Goal: Task Accomplishment & Management: Manage account settings

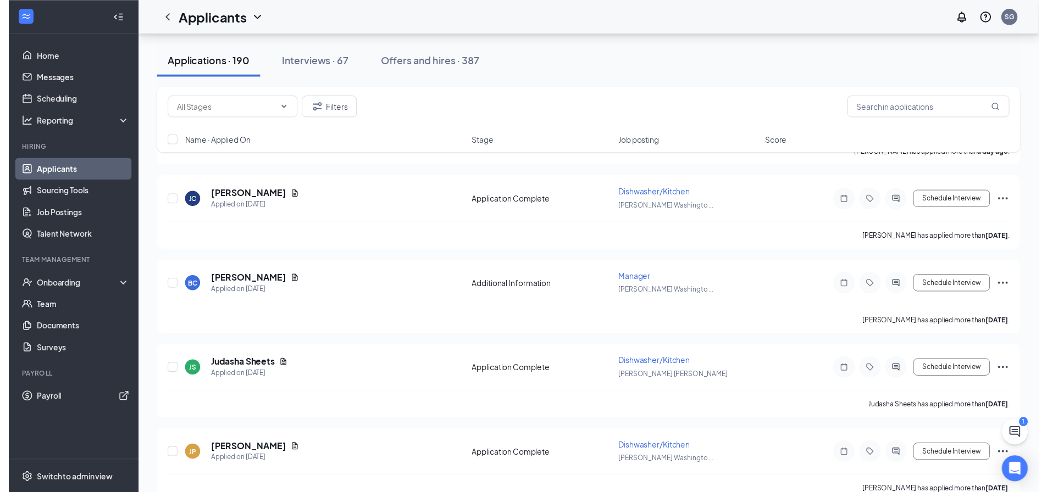
scroll to position [989, 0]
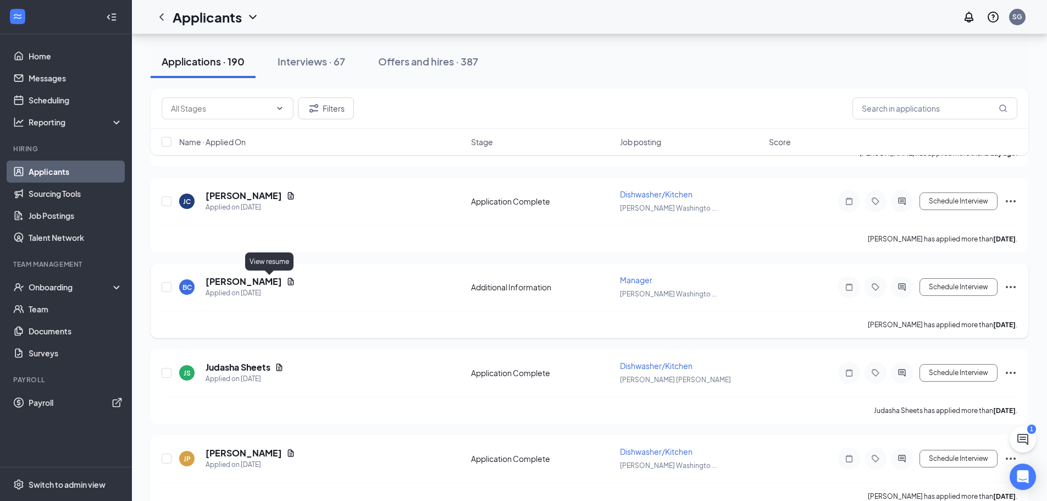
click at [286, 280] on icon "Document" at bounding box center [290, 281] width 9 height 9
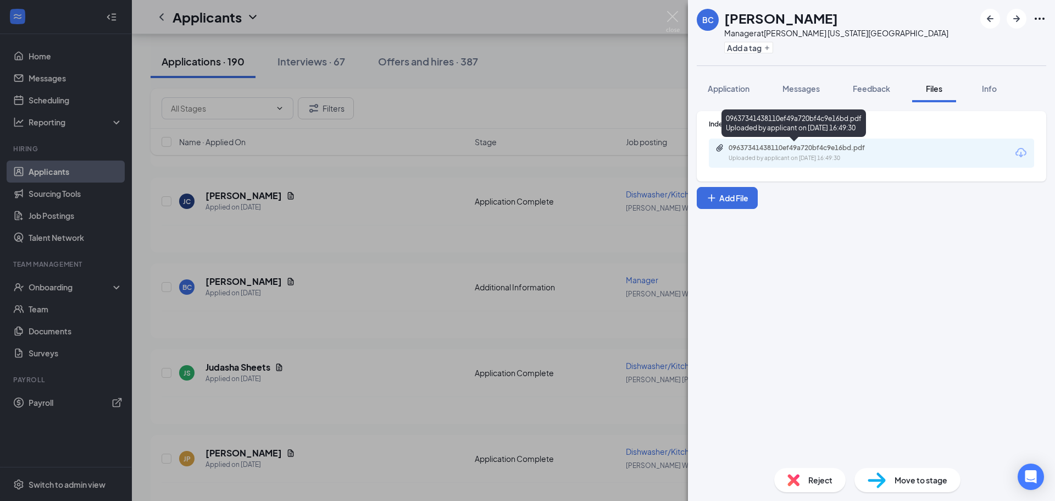
click at [823, 151] on div "09637341438110ef49a720bf4c9e16bd.pdf" at bounding box center [806, 147] width 154 height 9
click at [283, 215] on div "BC [PERSON_NAME] Manager at [PERSON_NAME][GEOGRAPHIC_DATA][US_STATE] Add a tag …" at bounding box center [527, 250] width 1055 height 501
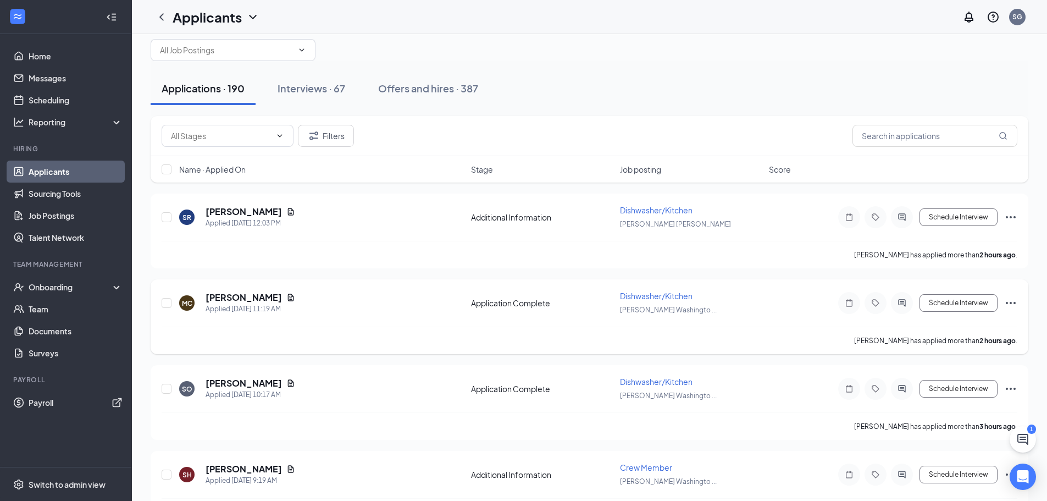
scroll to position [55, 0]
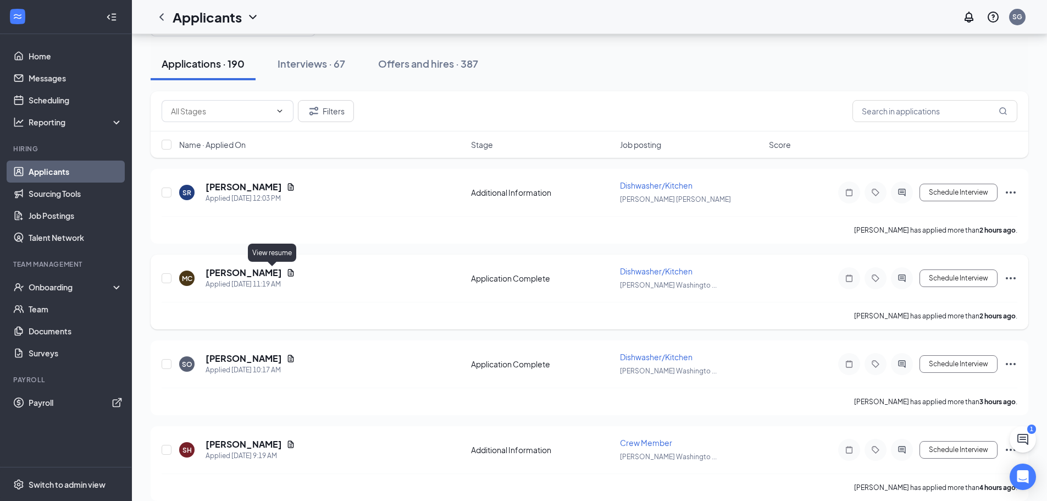
click at [288, 273] on icon "Document" at bounding box center [291, 272] width 6 height 7
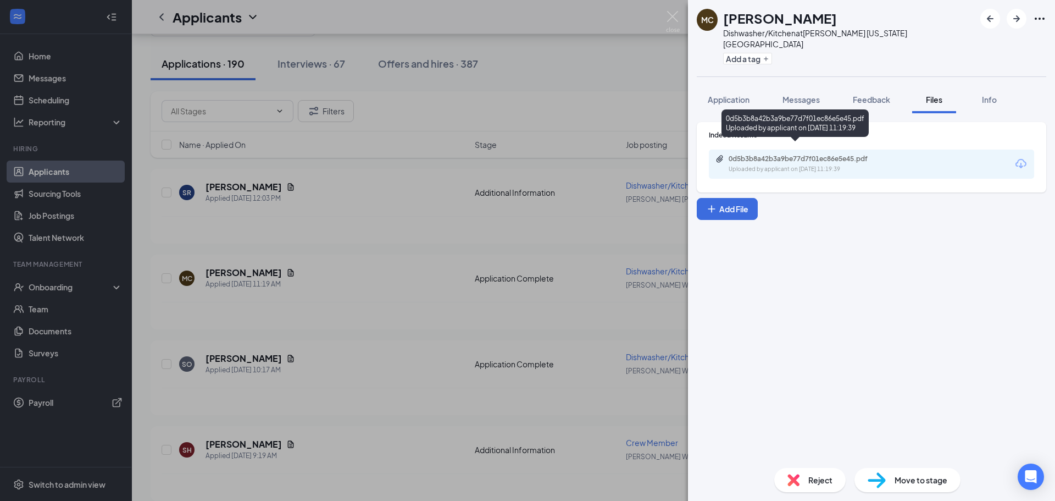
click at [822, 150] on div "0d5b3b8a42b3a9be77d7f01ec86e5e45.pdf Uploaded by applicant on [DATE] 11:19:39" at bounding box center [871, 164] width 325 height 29
click at [819, 154] on div "0d5b3b8a42b3a9be77d7f01ec86e5e45.pdf" at bounding box center [806, 158] width 154 height 9
click at [347, 282] on div "MC [PERSON_NAME] Dishwasher/Kitchen at [PERSON_NAME] [US_STATE][GEOGRAPHIC_DATA…" at bounding box center [527, 250] width 1055 height 501
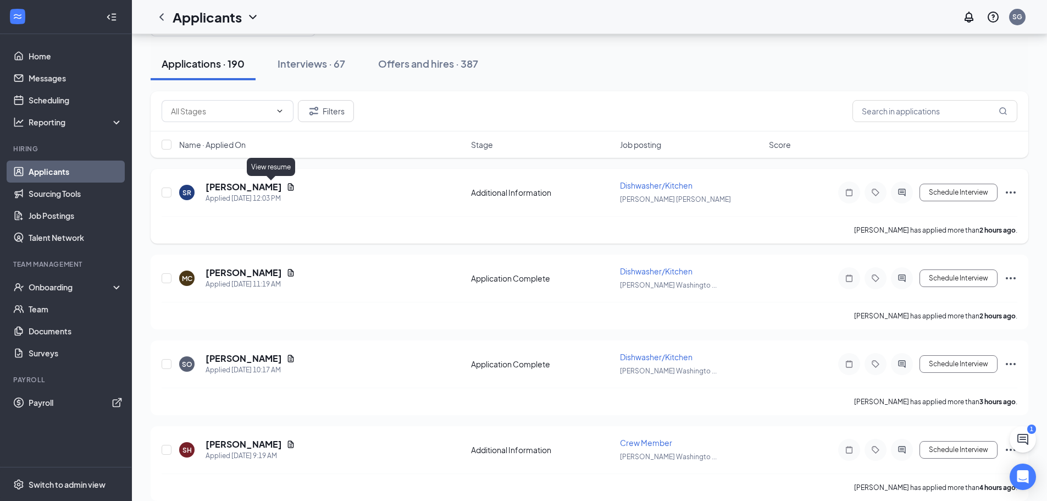
click at [288, 185] on icon "Document" at bounding box center [291, 186] width 6 height 7
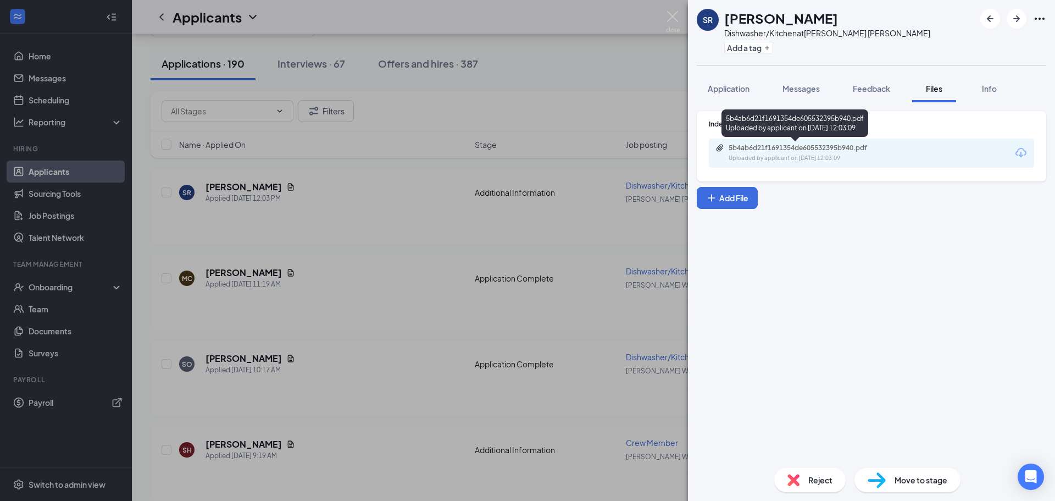
click at [729, 151] on div "5b4ab6d21f1691354de605532395b940.pdf" at bounding box center [806, 147] width 154 height 9
click at [324, 252] on div "SR [PERSON_NAME] Dishwasher/Kitchen at [PERSON_NAME] [PERSON_NAME] Add a tag Ap…" at bounding box center [527, 250] width 1055 height 501
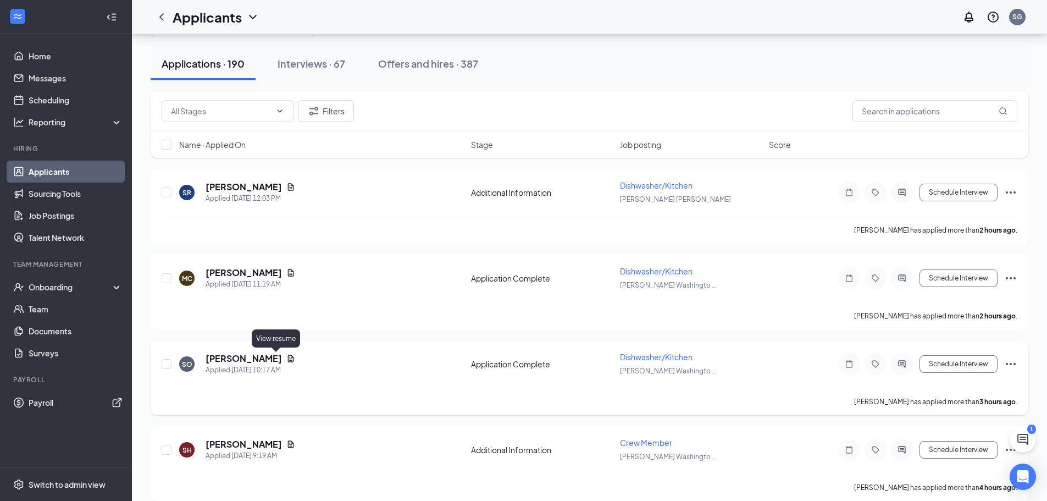
click at [286, 358] on icon "Document" at bounding box center [290, 358] width 9 height 9
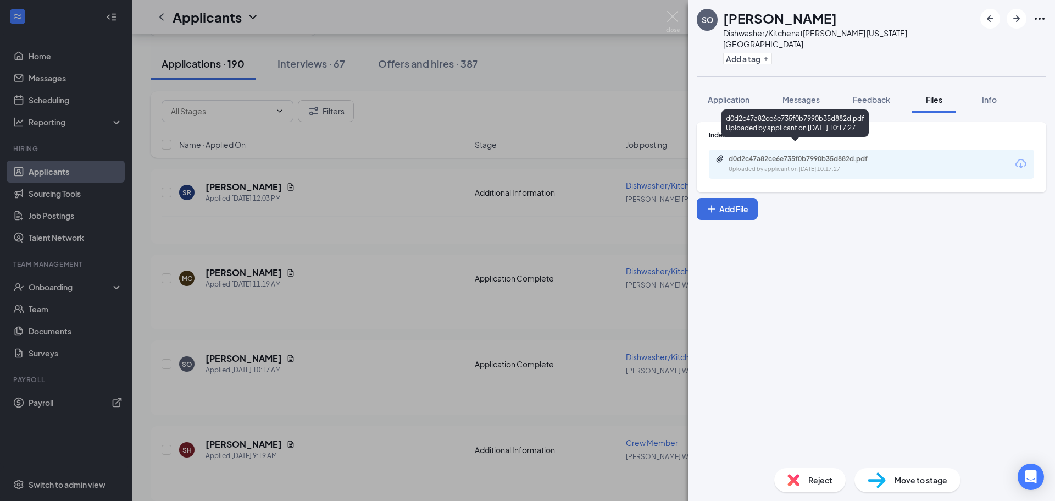
click at [804, 154] on div "d0d2c47a82ce6e735f0b7990b35d882d.pdf" at bounding box center [806, 158] width 154 height 9
click at [303, 401] on div "SO [PERSON_NAME] Dishwasher/Kitchen at [PERSON_NAME] [US_STATE][GEOGRAPHIC_DATA…" at bounding box center [527, 250] width 1055 height 501
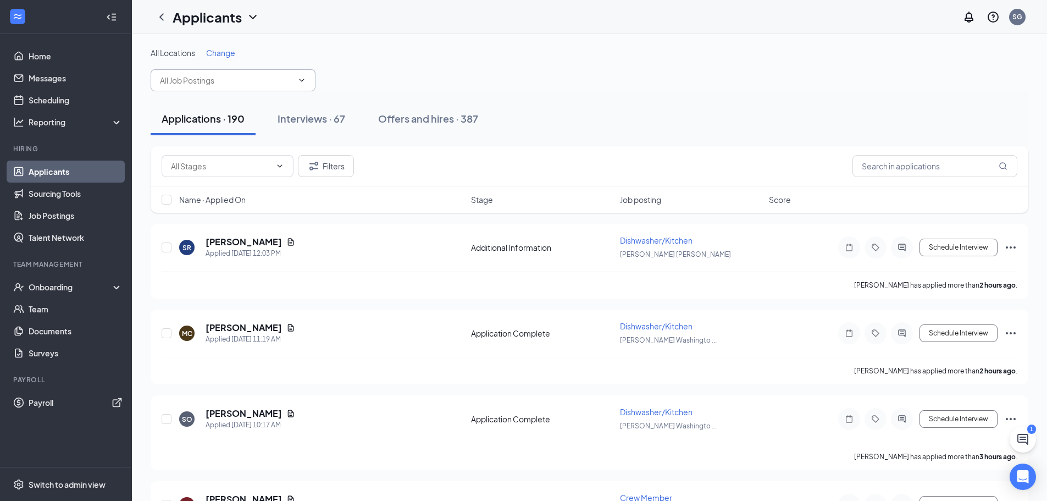
click at [269, 75] on input "text" at bounding box center [226, 80] width 133 height 12
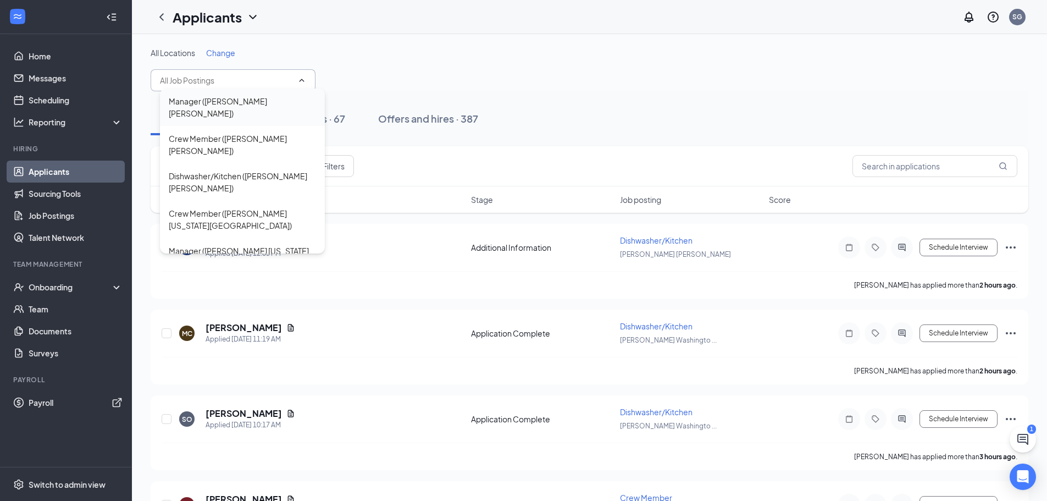
click at [233, 99] on div "Manager ([PERSON_NAME] [PERSON_NAME])" at bounding box center [242, 107] width 147 height 24
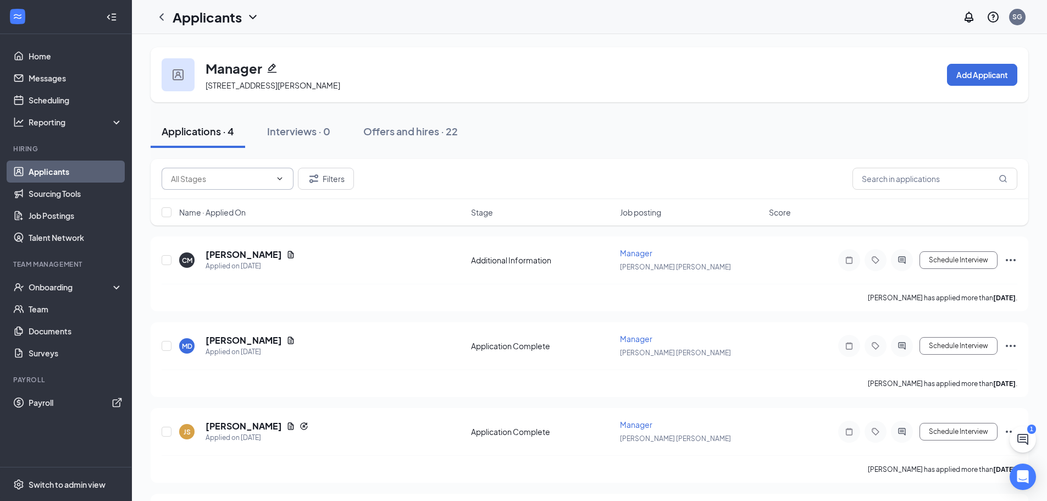
click at [260, 185] on span at bounding box center [228, 179] width 132 height 22
click at [165, 16] on icon "ChevronLeft" at bounding box center [161, 16] width 13 height 13
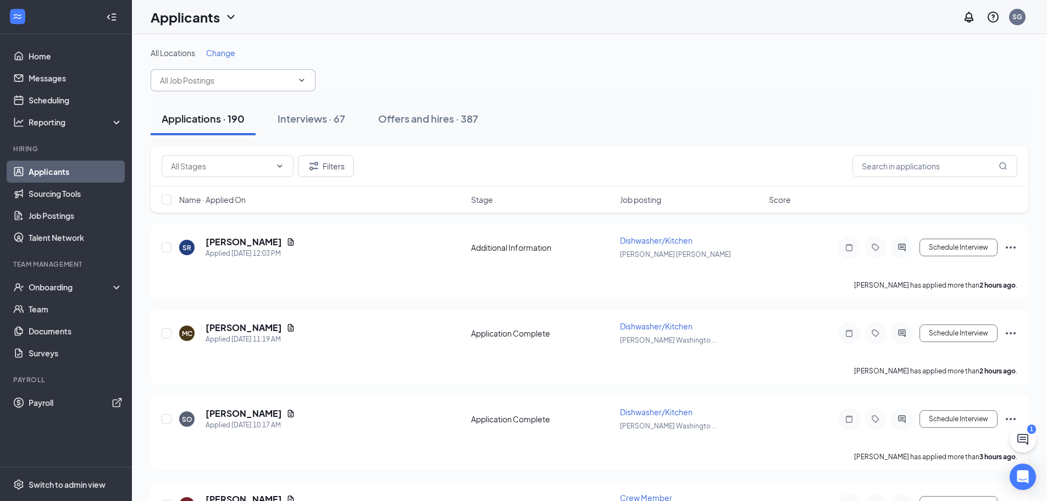
click at [252, 69] on span at bounding box center [233, 80] width 165 height 22
click at [251, 79] on input "text" at bounding box center [226, 80] width 133 height 12
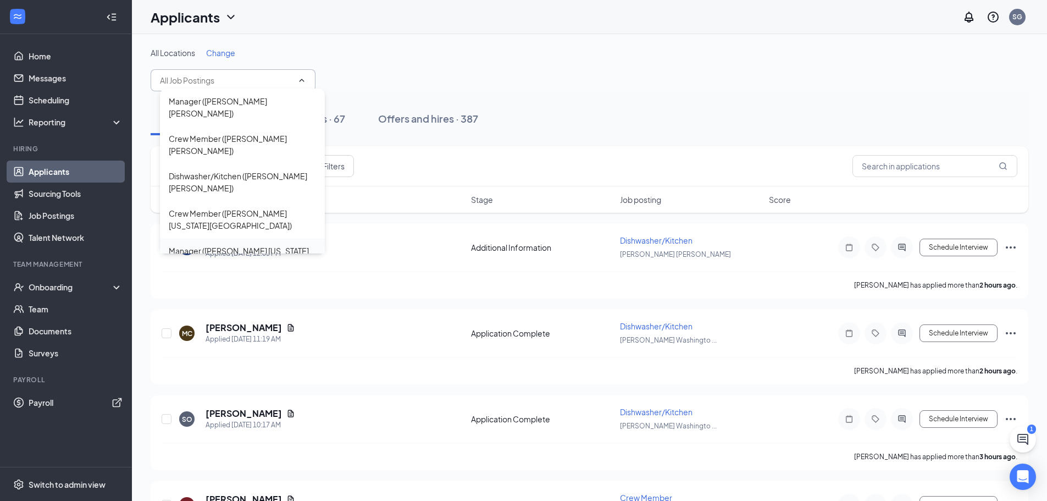
click at [230, 245] on div "Manager ([PERSON_NAME] [US_STATE][GEOGRAPHIC_DATA])" at bounding box center [242, 257] width 147 height 24
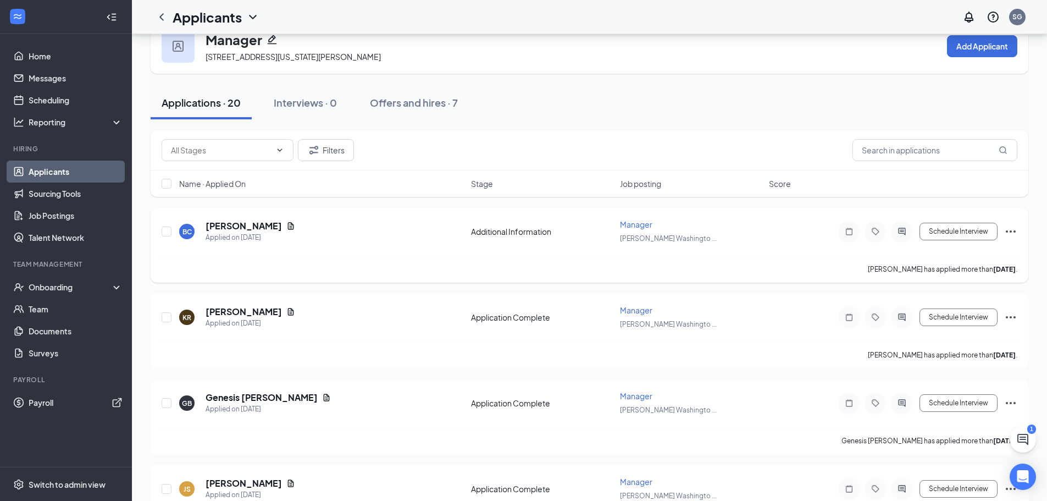
scroll to position [55, 0]
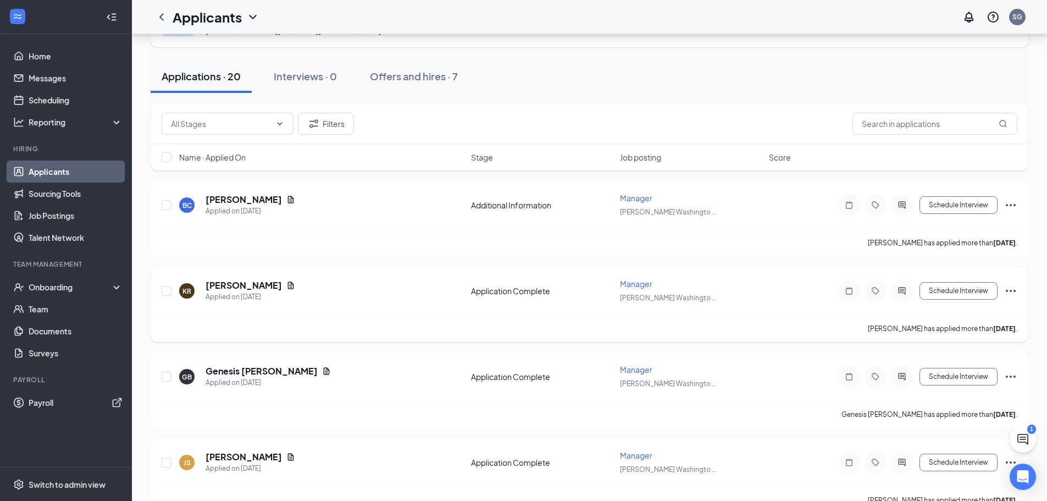
click at [266, 285] on div "KR [PERSON_NAME] Applied on [DATE]" at bounding box center [321, 290] width 285 height 23
click at [286, 285] on icon "Document" at bounding box center [290, 285] width 9 height 9
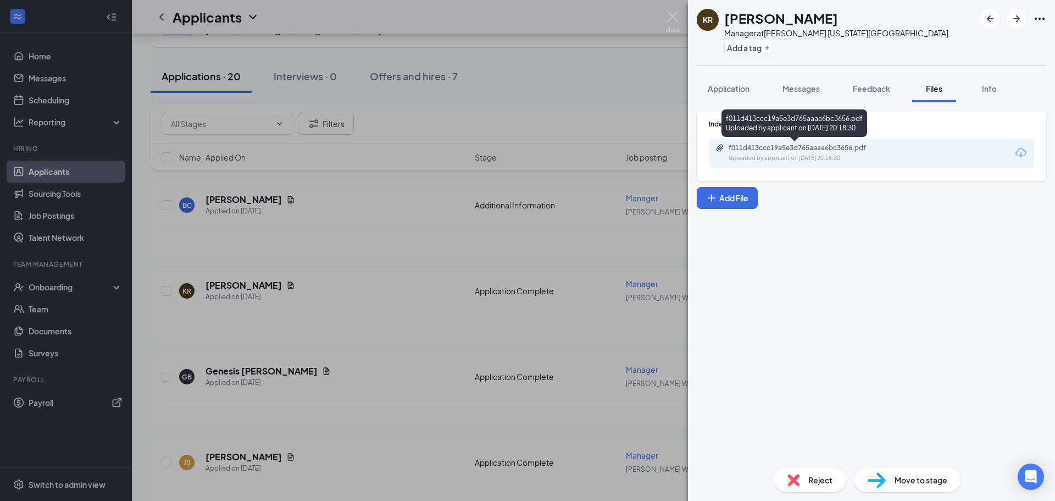
click at [798, 146] on div "f011d413ccc19a5e3d765aaaa6bc3656.pdf" at bounding box center [806, 147] width 154 height 9
click at [364, 202] on div "KR [PERSON_NAME] Manager at [PERSON_NAME] [US_STATE][GEOGRAPHIC_DATA] Add a tag…" at bounding box center [527, 250] width 1055 height 501
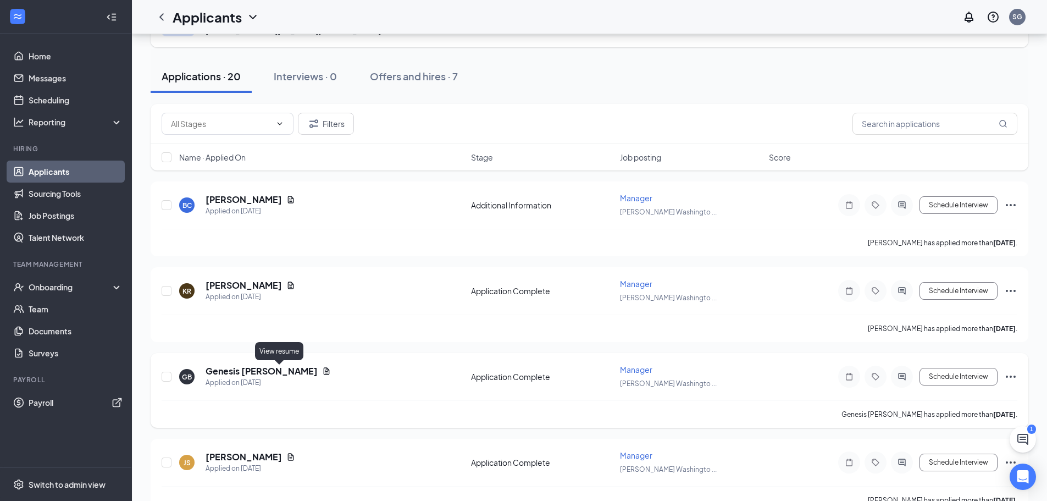
click at [324, 373] on icon "Document" at bounding box center [327, 370] width 6 height 7
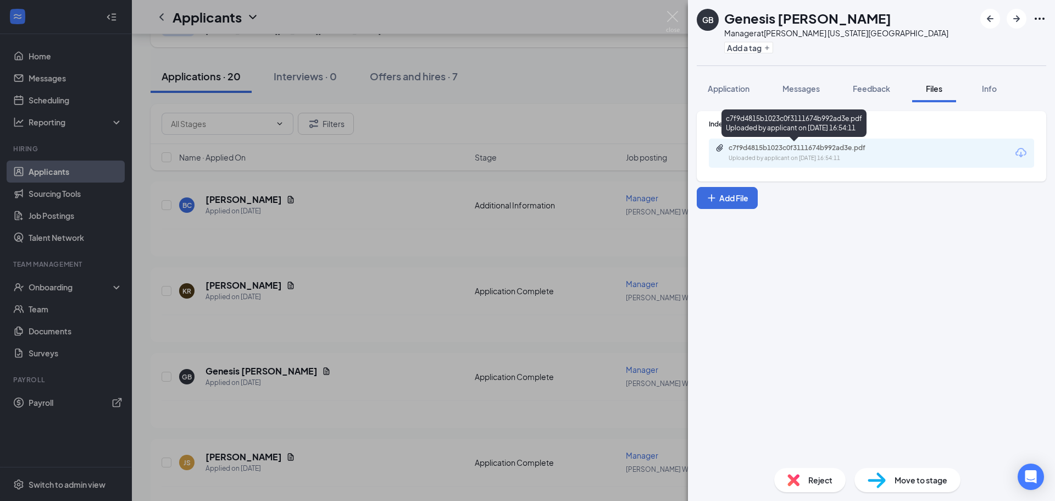
click at [832, 151] on div "c7f9d4815b1023c0f3111674b992ad3e.pdf" at bounding box center [806, 147] width 154 height 9
click at [305, 382] on div "GB Genesis [PERSON_NAME] Manager at [PERSON_NAME] [US_STATE][GEOGRAPHIC_DATA] A…" at bounding box center [527, 250] width 1055 height 501
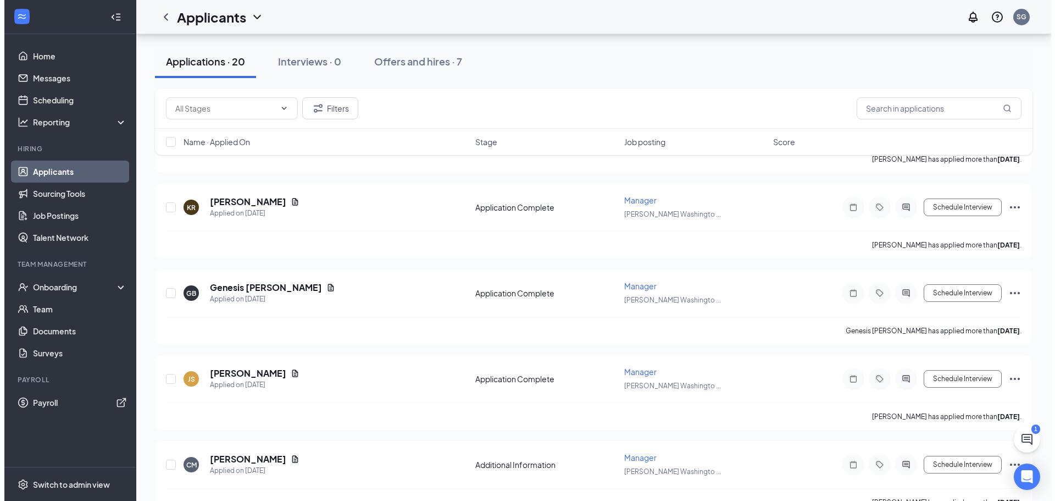
scroll to position [165, 0]
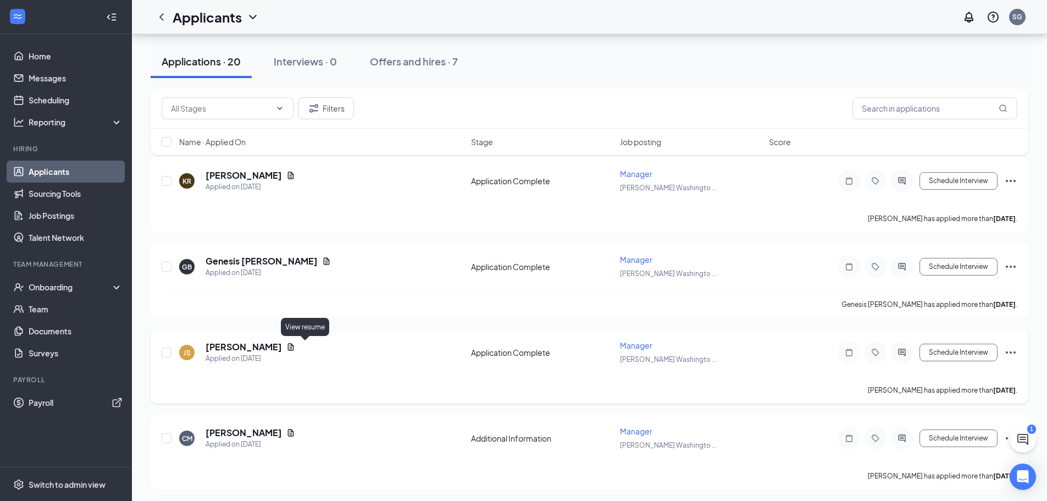
click at [295, 346] on icon "Document" at bounding box center [290, 346] width 9 height 9
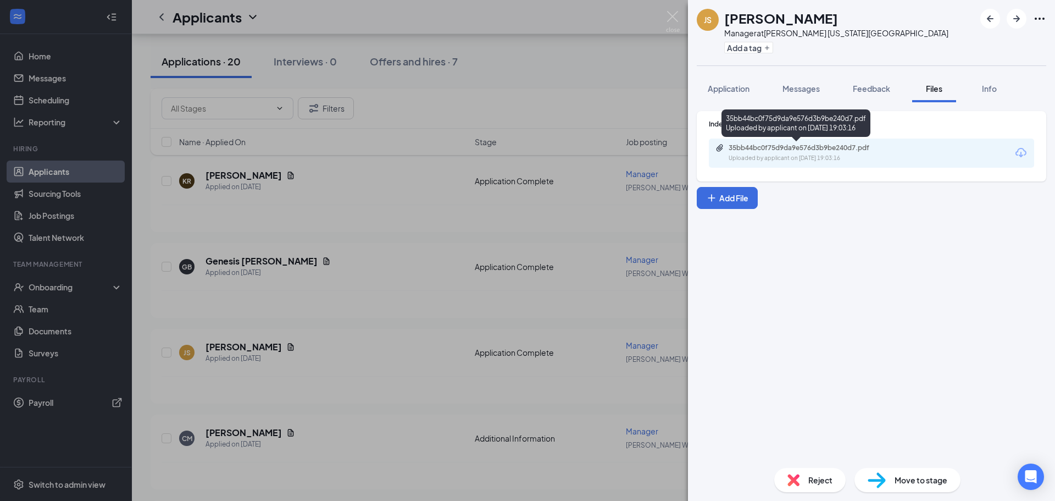
click at [759, 140] on div "35bb44bc0f75d9da9e576d3b9be240d7.pdf Uploaded by applicant on [DATE] 19:03:16" at bounding box center [796, 125] width 149 height 32
click at [751, 152] on div "35bb44bc0f75d9da9e576d3b9be240d7.pdf" at bounding box center [806, 147] width 154 height 9
click at [302, 441] on div "JS [PERSON_NAME] Manager at [PERSON_NAME] [US_STATE][GEOGRAPHIC_DATA] Add a tag…" at bounding box center [527, 250] width 1055 height 501
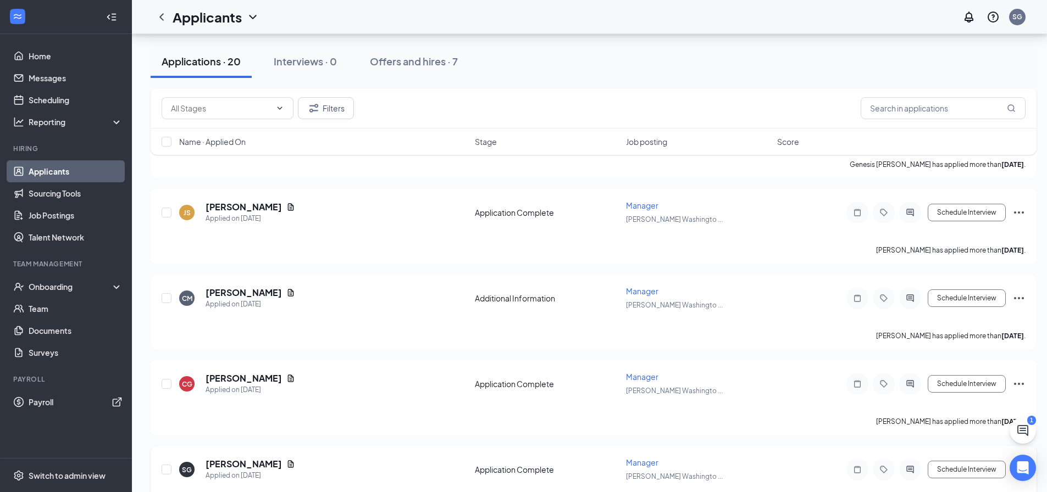
scroll to position [330, 0]
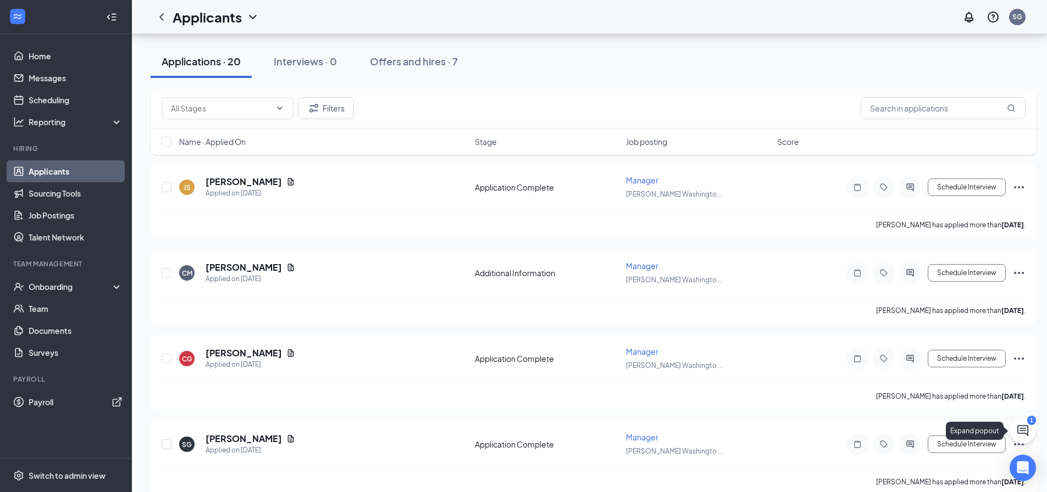
click at [1028, 436] on icon "ChatActive" at bounding box center [1022, 430] width 11 height 11
click at [852, 475] on div "SMS Messages 1" at bounding box center [850, 478] width 82 height 13
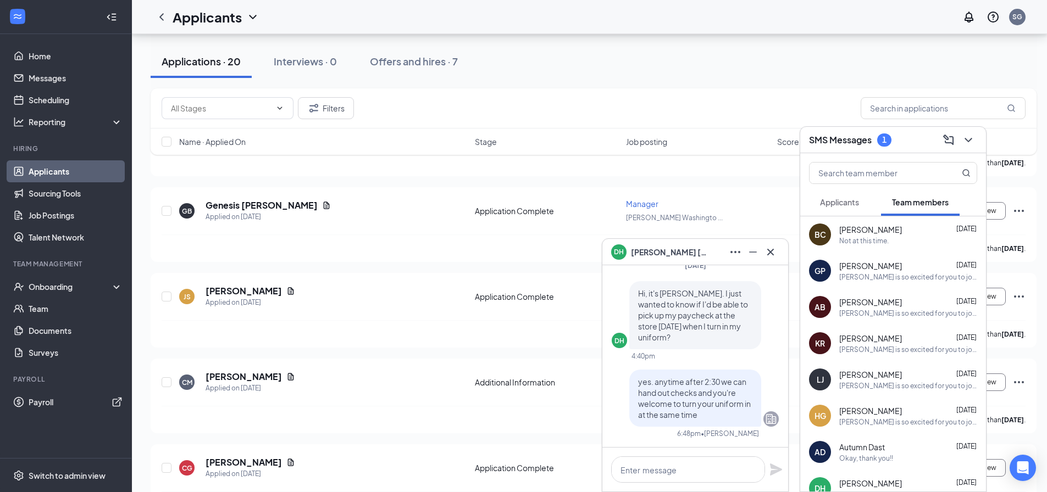
scroll to position [220, 0]
click at [854, 256] on div "GP [PERSON_NAME] [DATE] [PERSON_NAME] is so excited for you to join our team! D…" at bounding box center [893, 271] width 186 height 36
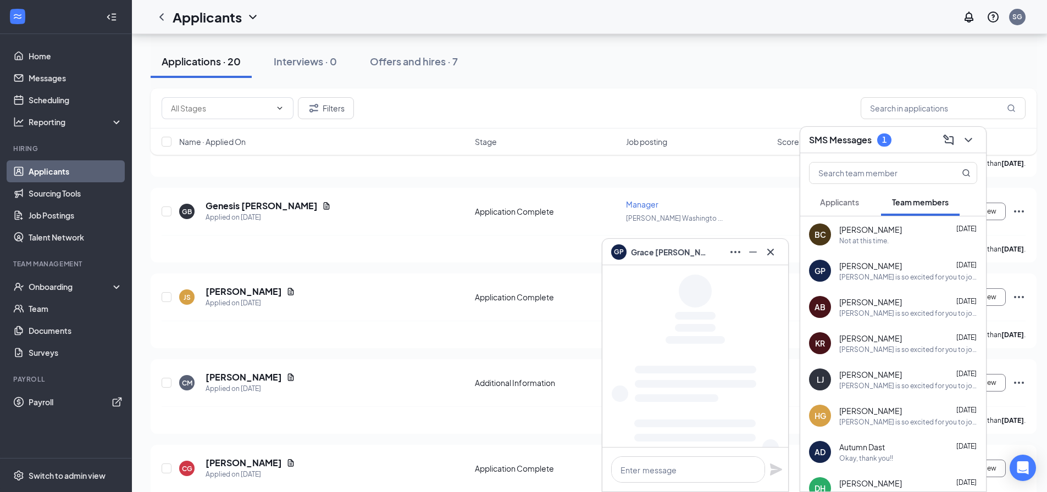
click at [860, 229] on span "[PERSON_NAME]" at bounding box center [870, 229] width 63 height 11
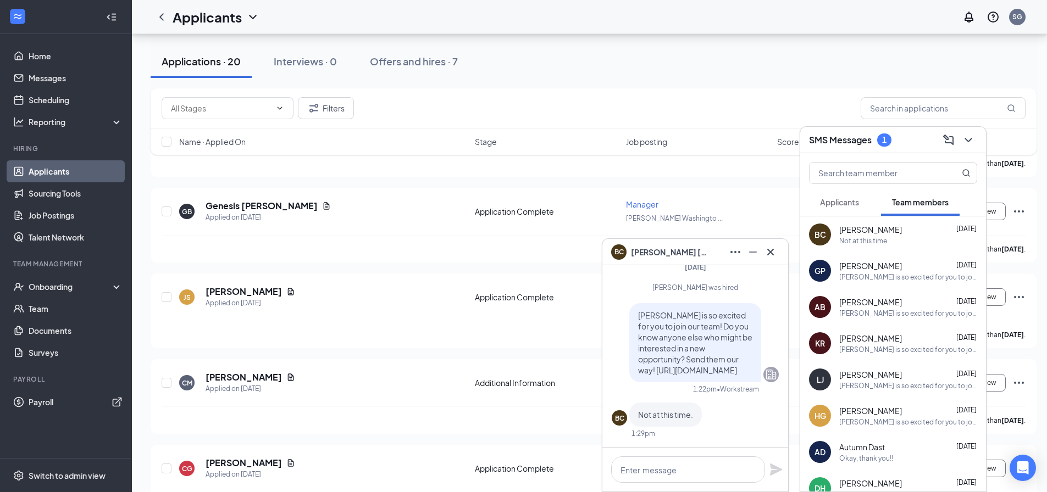
click at [856, 208] on button "Applicants" at bounding box center [839, 202] width 61 height 27
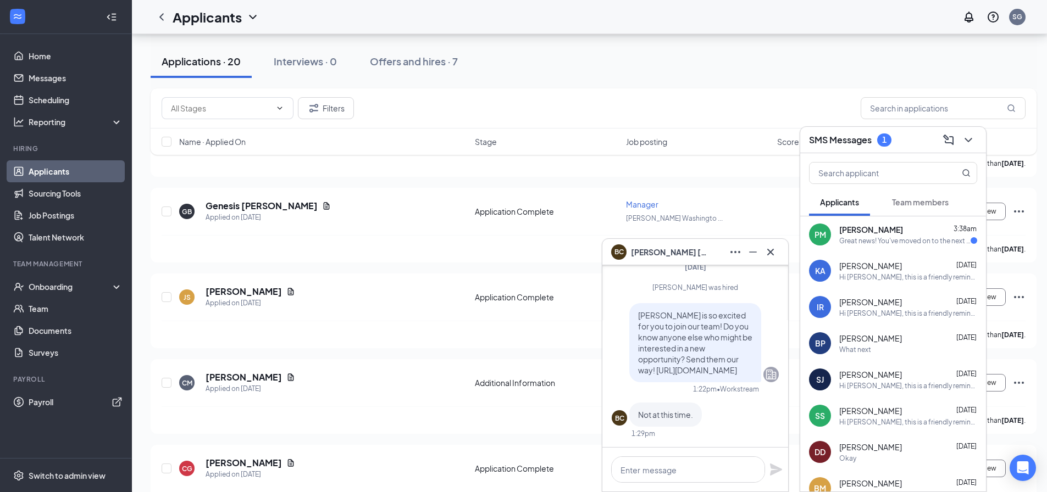
click at [900, 236] on div "Great news! You've moved on to the next stage of the application. We have a few…" at bounding box center [904, 240] width 131 height 9
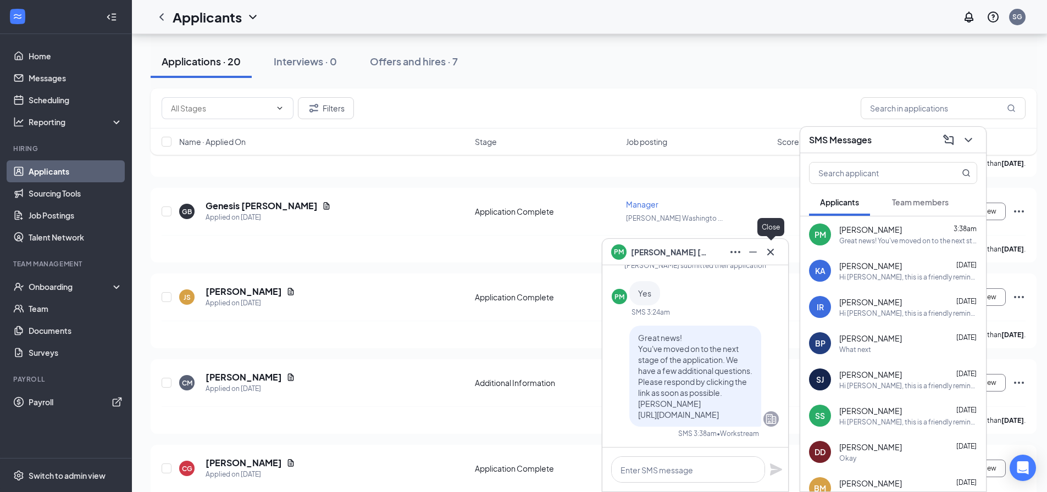
click at [766, 256] on icon "Cross" at bounding box center [770, 252] width 13 height 13
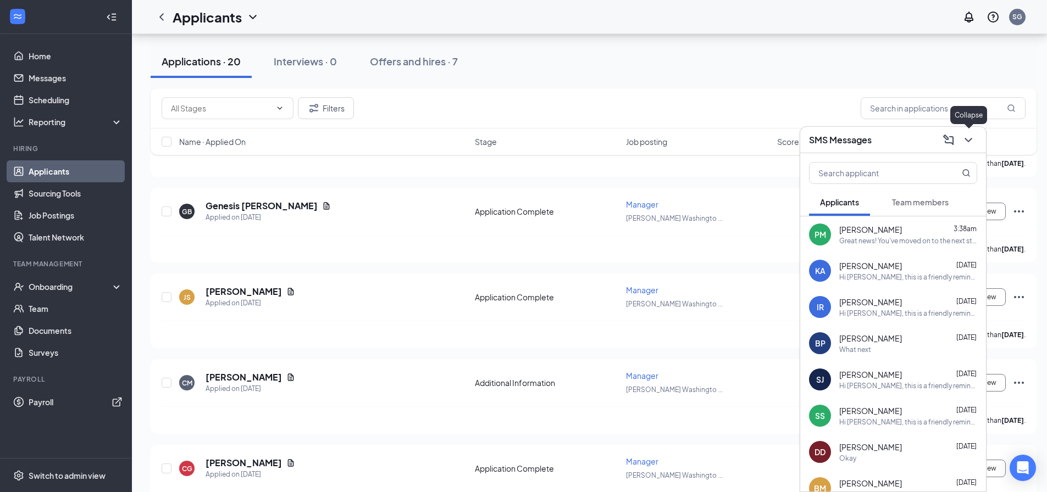
click at [960, 145] on div at bounding box center [967, 140] width 20 height 18
click at [967, 141] on icon "ChevronDown" at bounding box center [968, 140] width 13 height 13
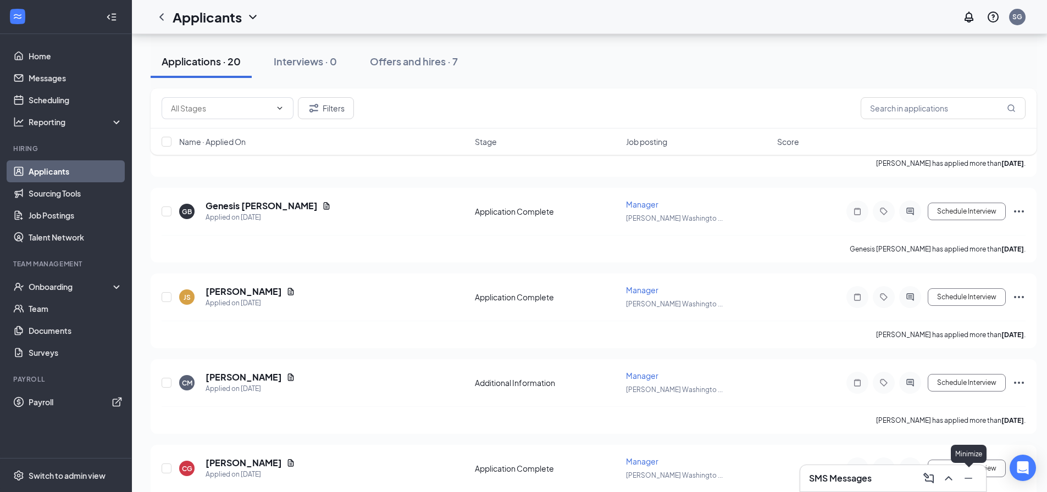
click at [975, 480] on button at bounding box center [969, 479] width 18 height 18
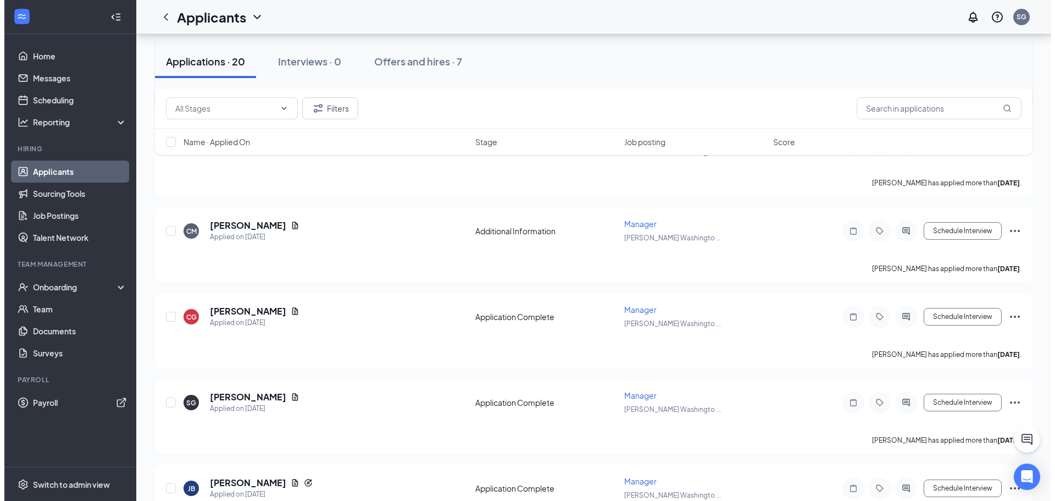
scroll to position [385, 0]
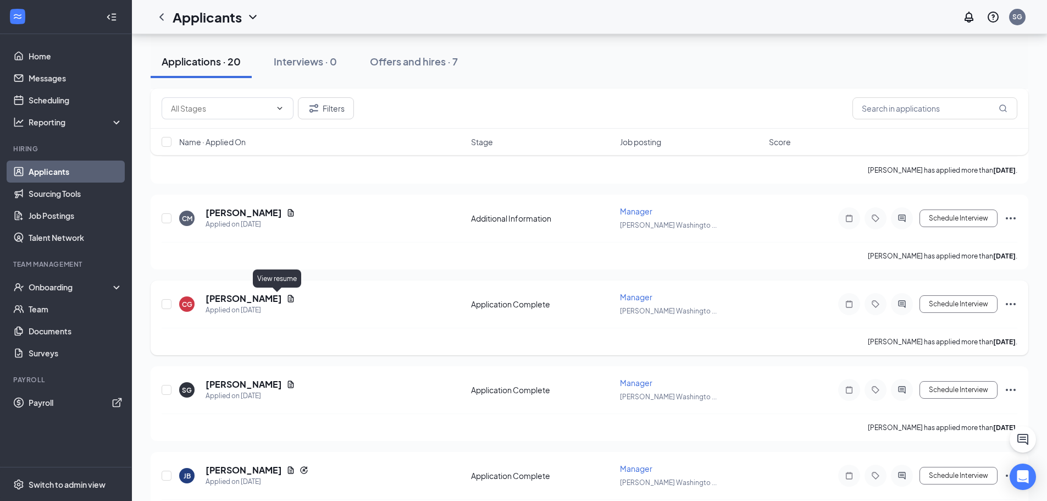
click at [288, 301] on icon "Document" at bounding box center [291, 298] width 6 height 7
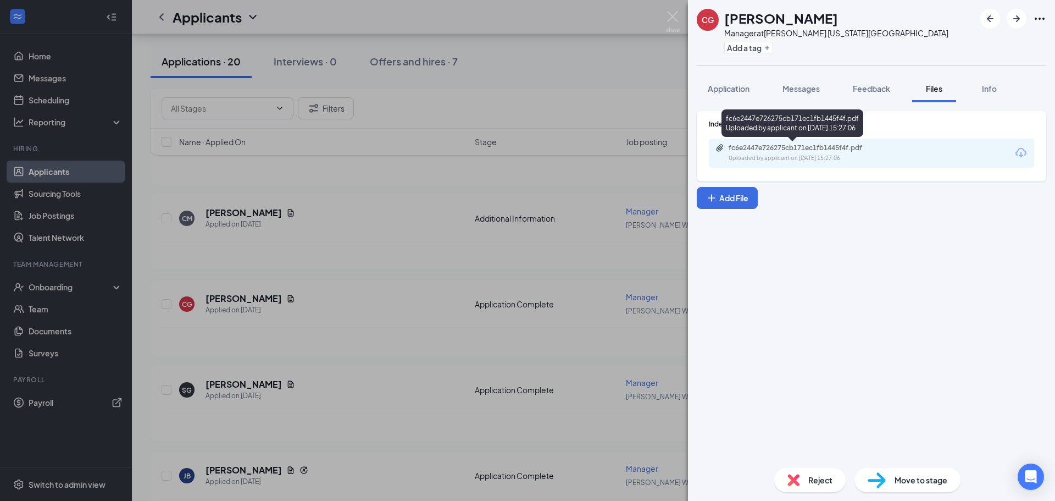
click at [765, 150] on div "fc6e2447e726275cb171ec1fb1445f4f.pdf" at bounding box center [806, 147] width 154 height 9
click at [373, 313] on div "[PERSON_NAME] Manager at [PERSON_NAME] [US_STATE][GEOGRAPHIC_DATA] Add a tag Ap…" at bounding box center [527, 250] width 1055 height 501
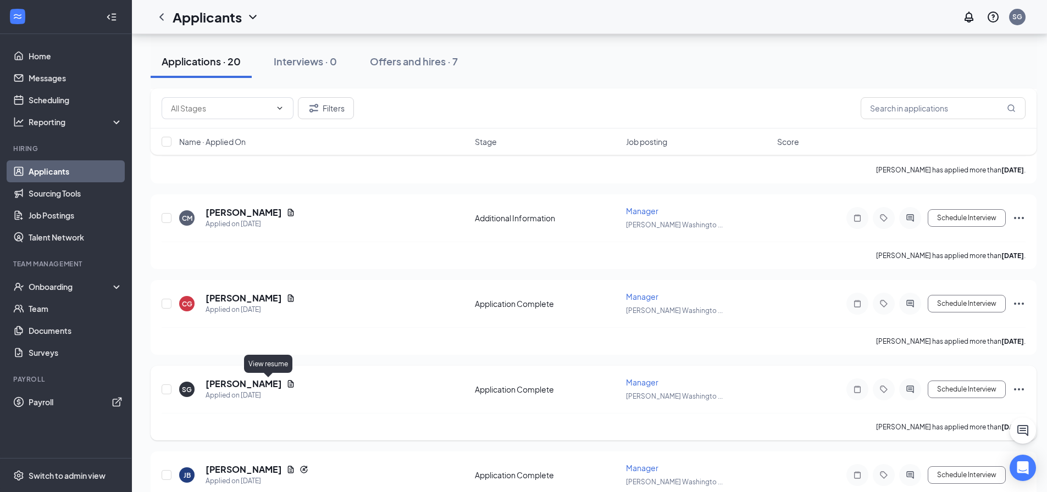
click at [286, 387] on icon "Document" at bounding box center [290, 384] width 9 height 9
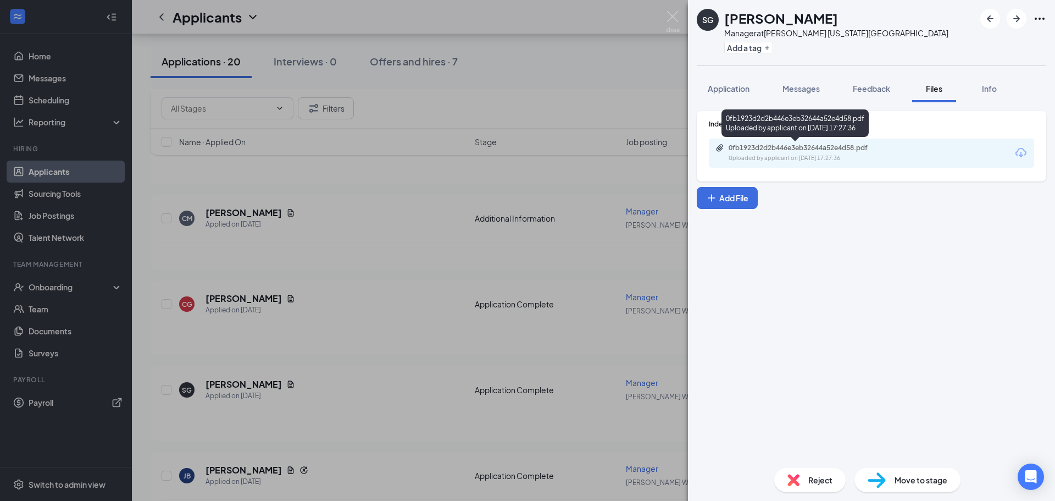
click at [789, 148] on div "0fb1923d2d2b446e3eb32644a52e4d58.pdf" at bounding box center [806, 147] width 154 height 9
click at [424, 396] on div "SG [PERSON_NAME] Manager at [PERSON_NAME][GEOGRAPHIC_DATA][US_STATE] Add a tag …" at bounding box center [527, 250] width 1055 height 501
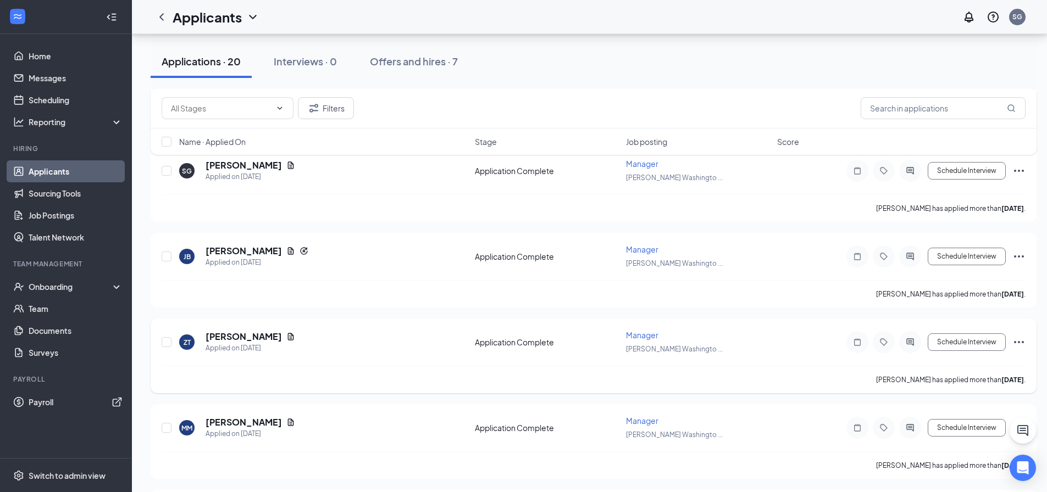
scroll to position [605, 0]
click at [288, 334] on icon "Document" at bounding box center [291, 335] width 6 height 7
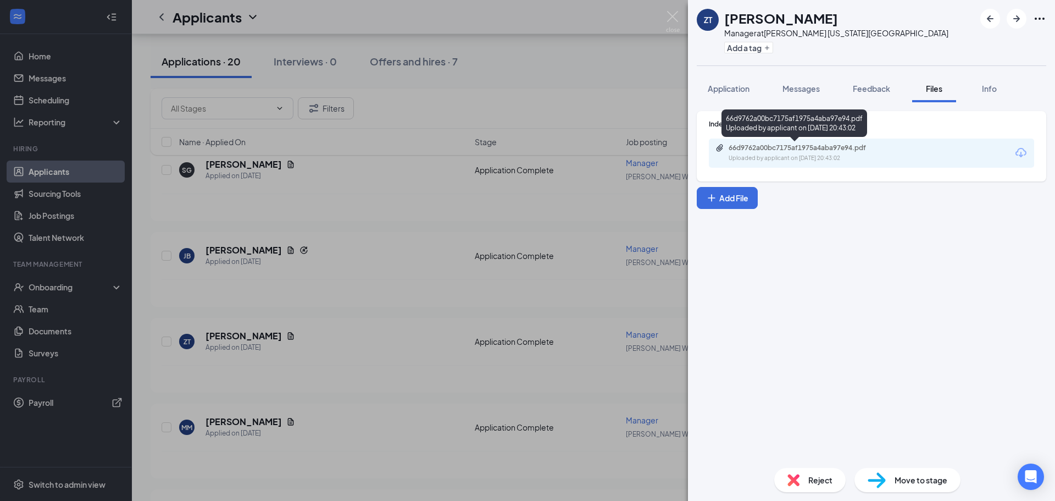
click at [750, 147] on div "66d9762a00bc7175af1975a4aba97e94.pdf" at bounding box center [806, 147] width 154 height 9
click at [345, 358] on div "ZT [PERSON_NAME] Manager at [GEOGRAPHIC_DATA][PERSON_NAME] [US_STATE][GEOGRAPHI…" at bounding box center [527, 250] width 1055 height 501
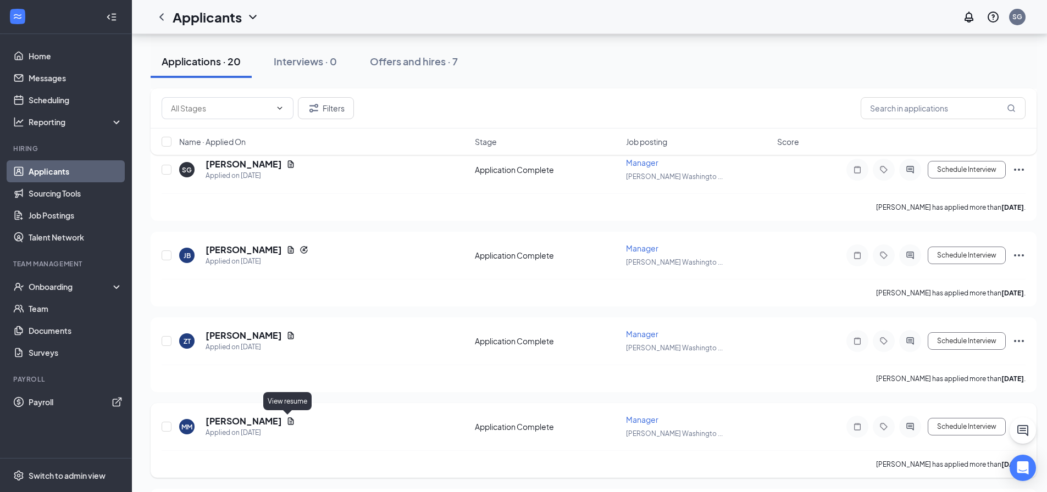
click at [288, 424] on icon "Document" at bounding box center [291, 421] width 6 height 7
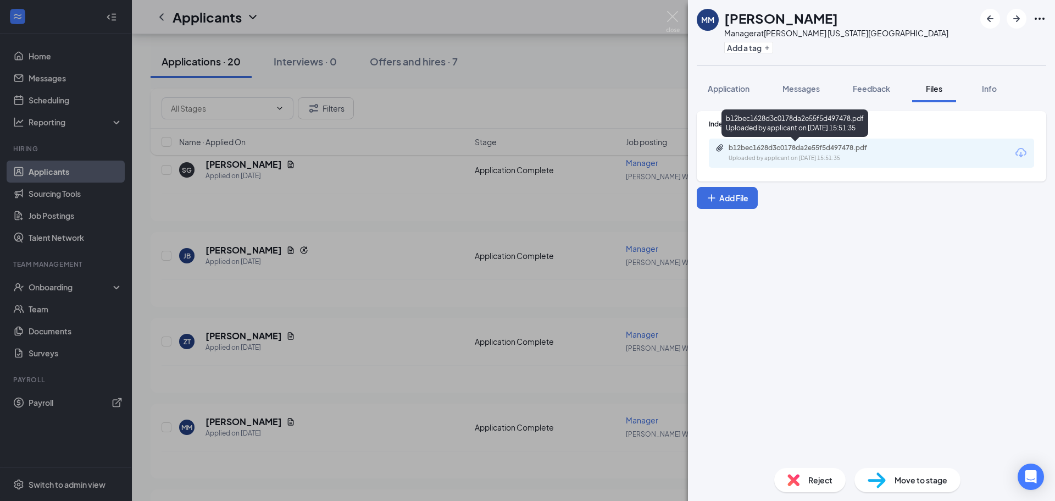
click at [786, 160] on div "Uploaded by applicant on [DATE] 15:51:35" at bounding box center [811, 158] width 165 height 9
click at [336, 214] on div "MM [PERSON_NAME] Manager at [PERSON_NAME] [US_STATE][GEOGRAPHIC_DATA] Add a tag…" at bounding box center [527, 250] width 1055 height 501
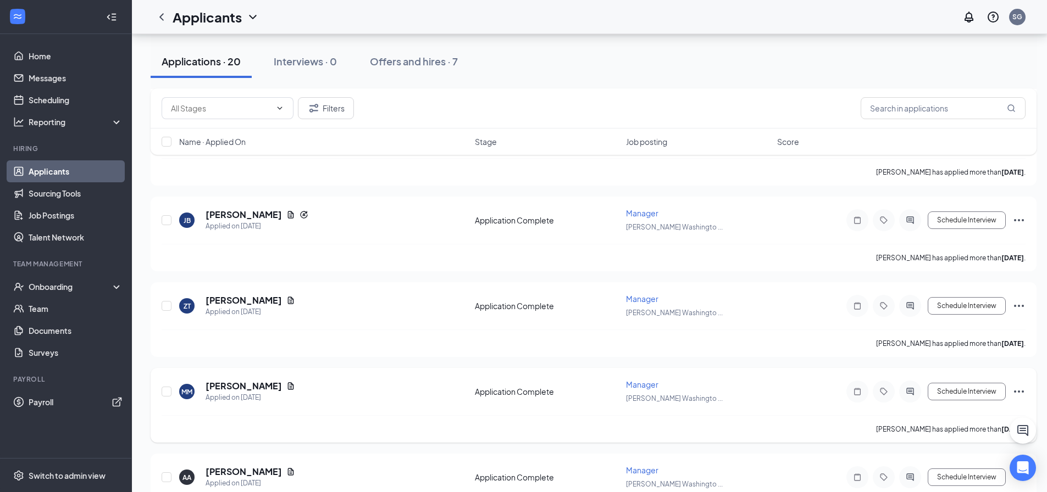
scroll to position [660, 0]
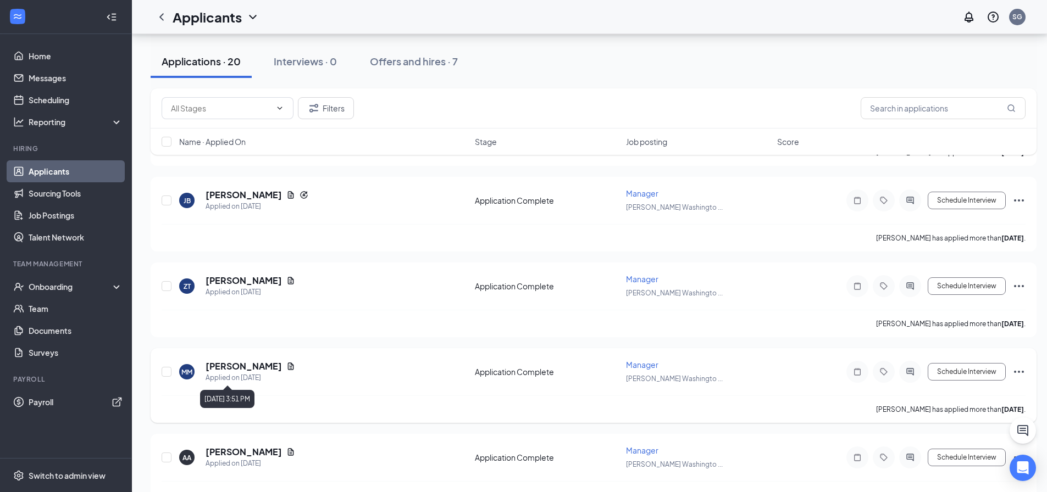
click at [288, 368] on icon "Document" at bounding box center [291, 366] width 6 height 7
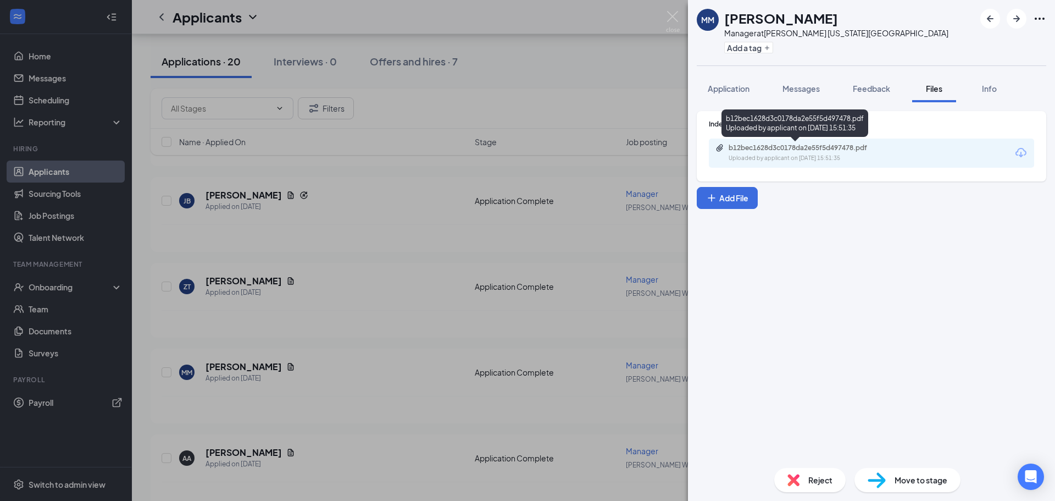
click at [793, 151] on div "b12bec1628d3c0178da2e55f5d497478.pdf" at bounding box center [806, 147] width 154 height 9
click at [406, 472] on div "MM [PERSON_NAME] Manager at [PERSON_NAME] [US_STATE][GEOGRAPHIC_DATA] Add a tag…" at bounding box center [527, 250] width 1055 height 501
